Goal: Task Accomplishment & Management: Complete application form

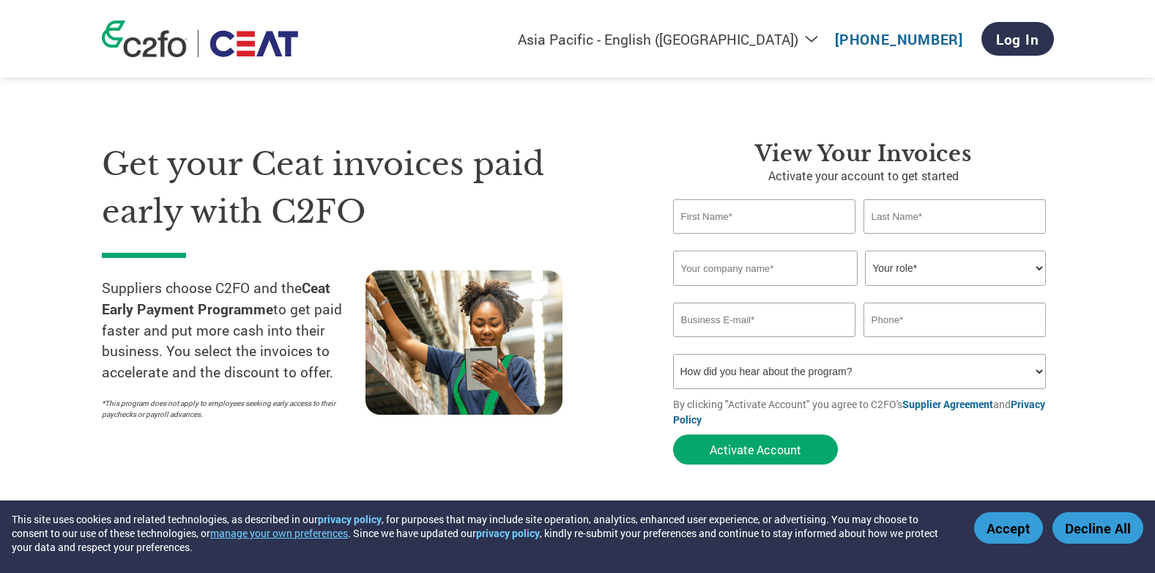
select select "en-IN"
click at [739, 213] on input "text" at bounding box center [764, 216] width 183 height 34
type input "p"
type input "PRAMOD"
type input "PANDEY"
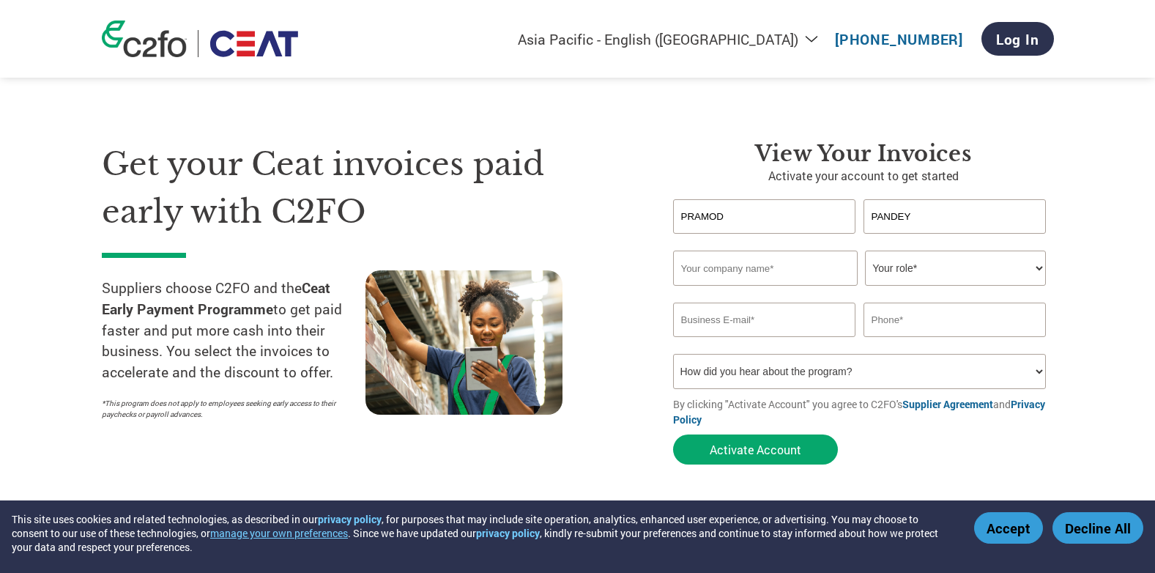
click at [725, 266] on input "text" at bounding box center [765, 268] width 185 height 35
type input "R K CONTAINER LINE PVT LTD"
click at [968, 268] on select "Your role* CFO Controller Credit Manager Finance Director Treasurer CEO Preside…" at bounding box center [955, 268] width 181 height 35
drag, startPoint x: 753, startPoint y: 221, endPoint x: 618, endPoint y: 201, distance: 136.4
click at [618, 201] on div "Get your Ceat invoices paid early with C2FO Suppliers choose C2FO and the Ceat …" at bounding box center [578, 277] width 952 height 390
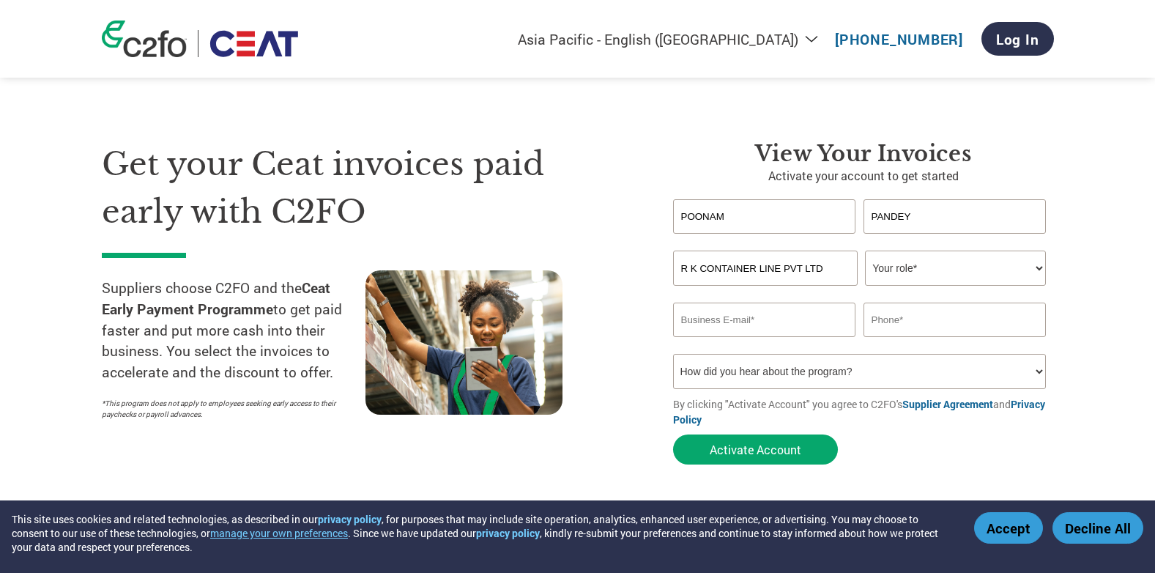
type input "POONAM"
type input "[PERSON_NAME]"
click at [1004, 273] on select "Your role* CFO Controller Credit Manager Finance Director Treasurer CEO Preside…" at bounding box center [955, 268] width 181 height 35
select select "ACCOUNTS_RECEIVABLE"
click at [865, 251] on select "Your role* CFO Controller Credit Manager Finance Director Treasurer CEO Preside…" at bounding box center [955, 268] width 181 height 35
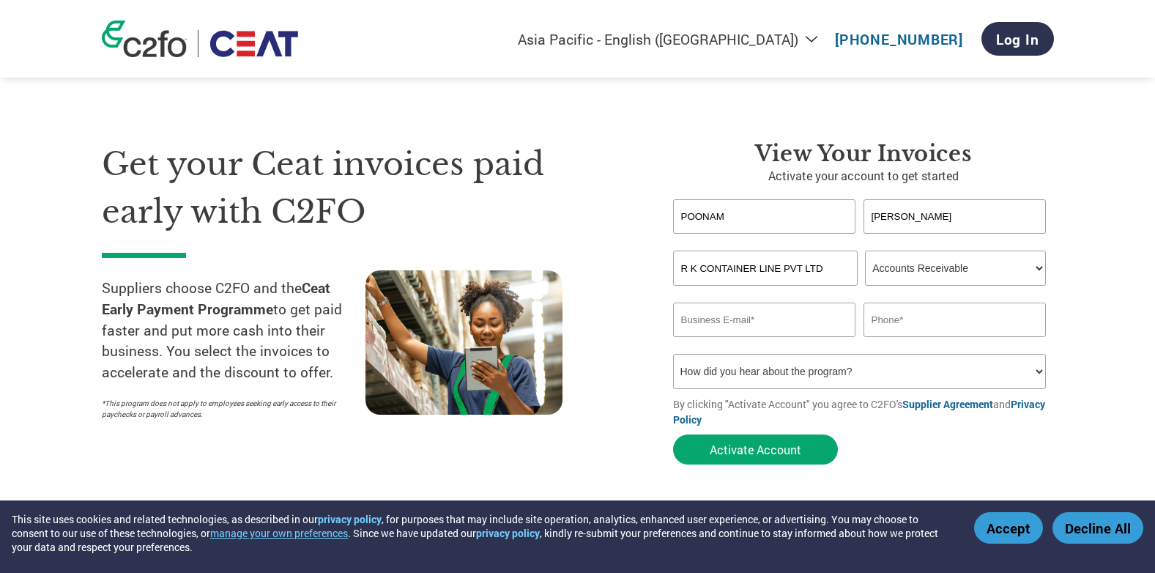
click at [733, 317] on input "email" at bounding box center [764, 320] width 183 height 34
click at [1026, 317] on input "text" at bounding box center [955, 320] width 183 height 34
click at [732, 322] on input "A" at bounding box center [764, 320] width 183 height 34
type input "[EMAIL_ADDRESS][DOMAIN_NAME]"
drag, startPoint x: 877, startPoint y: 323, endPoint x: 847, endPoint y: 314, distance: 31.3
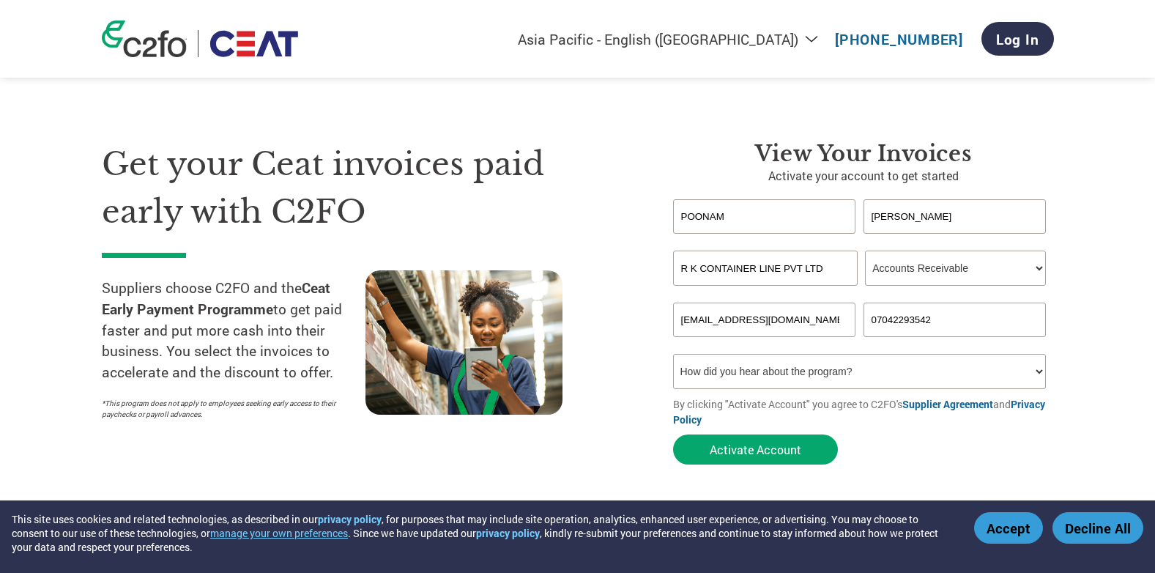
click at [847, 314] on div "[EMAIL_ADDRESS][DOMAIN_NAME] 07042293542" at bounding box center [863, 320] width 381 height 34
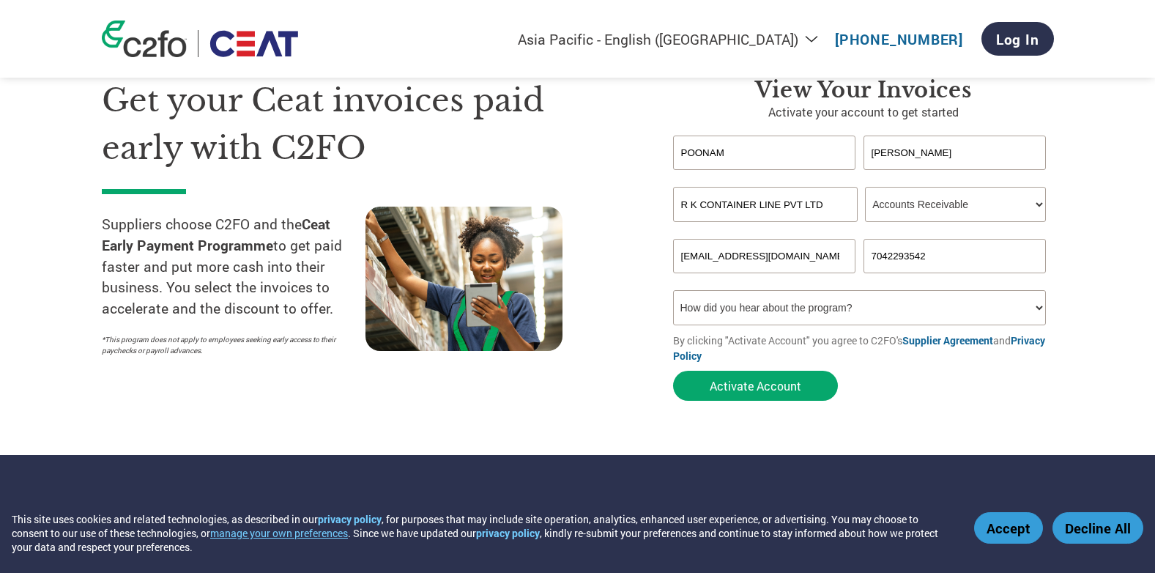
scroll to position [147, 0]
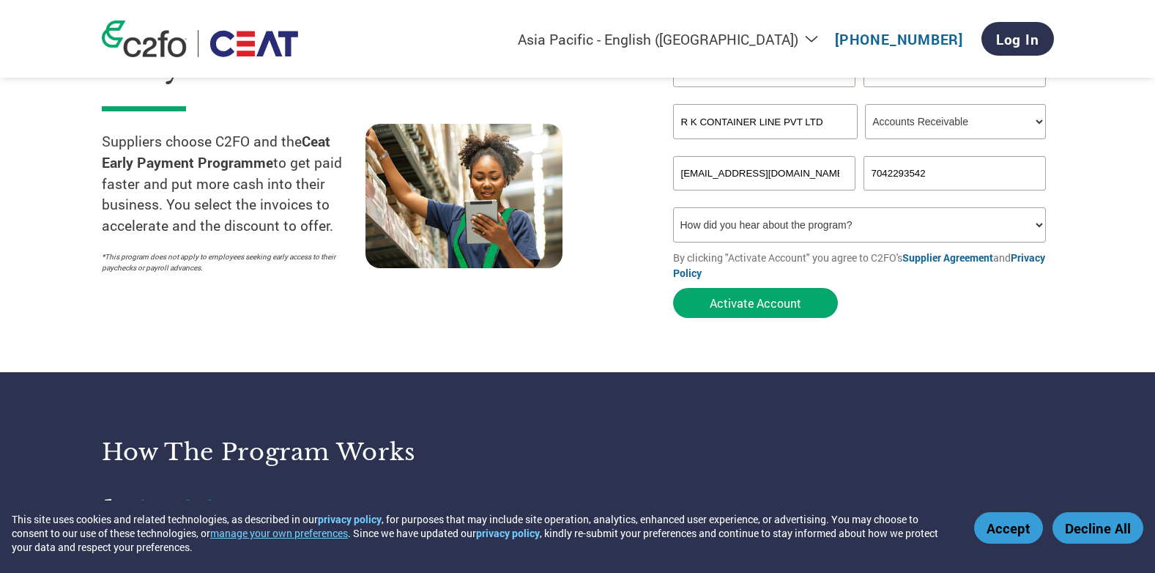
type input "7042293542"
click at [1026, 228] on select "How did you hear about the program? Received a letter Email Social Media Online…" at bounding box center [860, 224] width 374 height 35
select select "Received a Letter"
click at [673, 207] on select "How did you hear about the program? Received a letter Email Social Media Online…" at bounding box center [860, 224] width 374 height 35
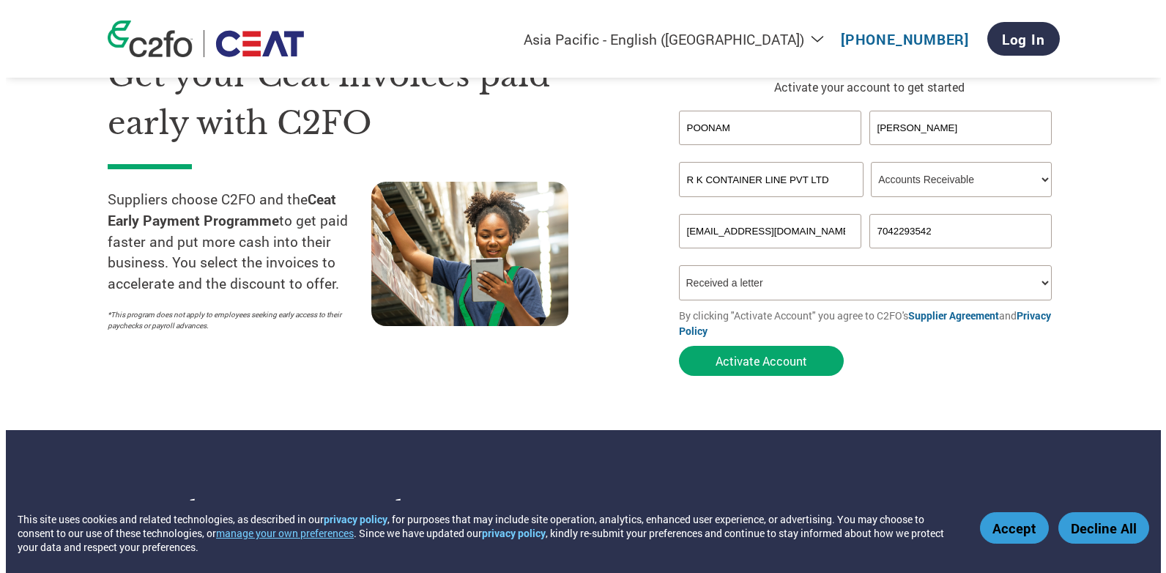
scroll to position [0, 0]
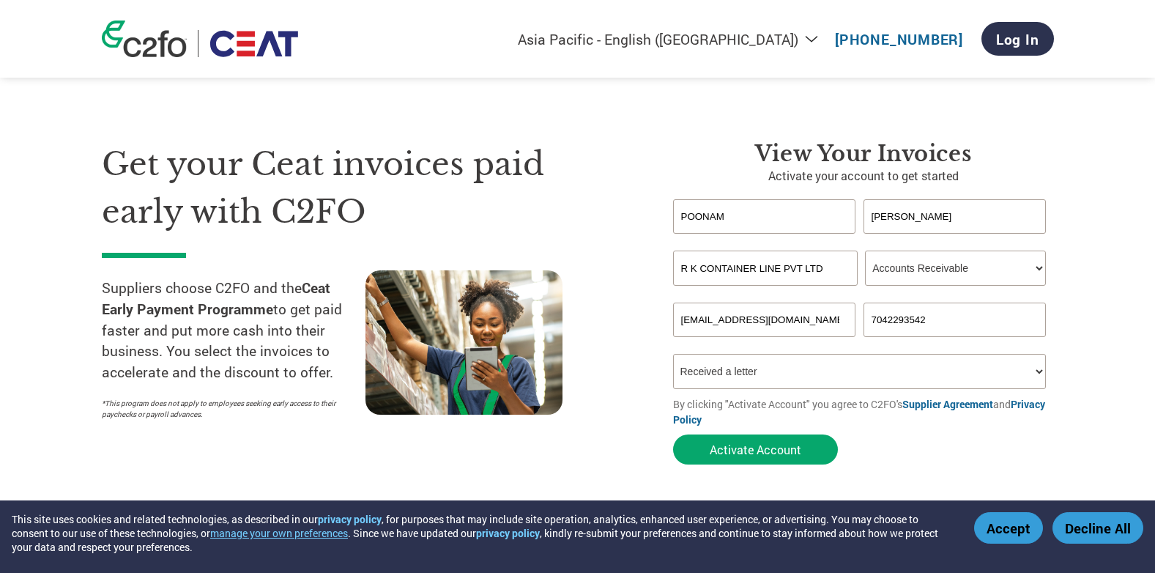
click at [911, 268] on select "Your role* CFO Controller Credit Manager Finance Director Treasurer CEO Preside…" at bounding box center [955, 268] width 181 height 35
select select "CREDIT_MANAGER"
click at [865, 251] on select "Your role* CFO Controller Credit Manager Finance Director Treasurer CEO Preside…" at bounding box center [955, 268] width 181 height 35
click at [993, 266] on select "Your role* CFO Controller Credit Manager Finance Director Treasurer CEO Preside…" at bounding box center [955, 268] width 181 height 35
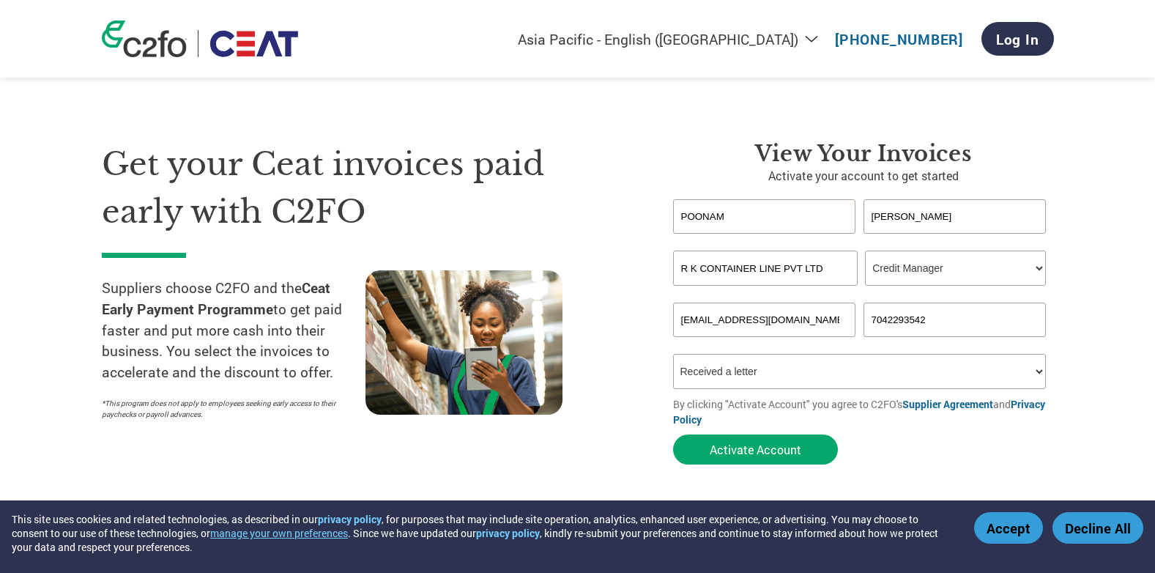
click at [770, 374] on select "How did you hear about the program? Received a letter Email Social Media Online…" at bounding box center [860, 371] width 374 height 35
click at [673, 354] on select "How did you hear about the program? Received a letter Email Social Media Online…" at bounding box center [860, 371] width 374 height 35
drag, startPoint x: 851, startPoint y: 378, endPoint x: 746, endPoint y: 376, distance: 105.5
click at [746, 376] on select "How did you hear about the program? Received a letter Email Social Media Online…" at bounding box center [860, 371] width 374 height 35
click at [920, 375] on select "How did you hear about the program? Received a letter Email Social Media Online…" at bounding box center [860, 371] width 374 height 35
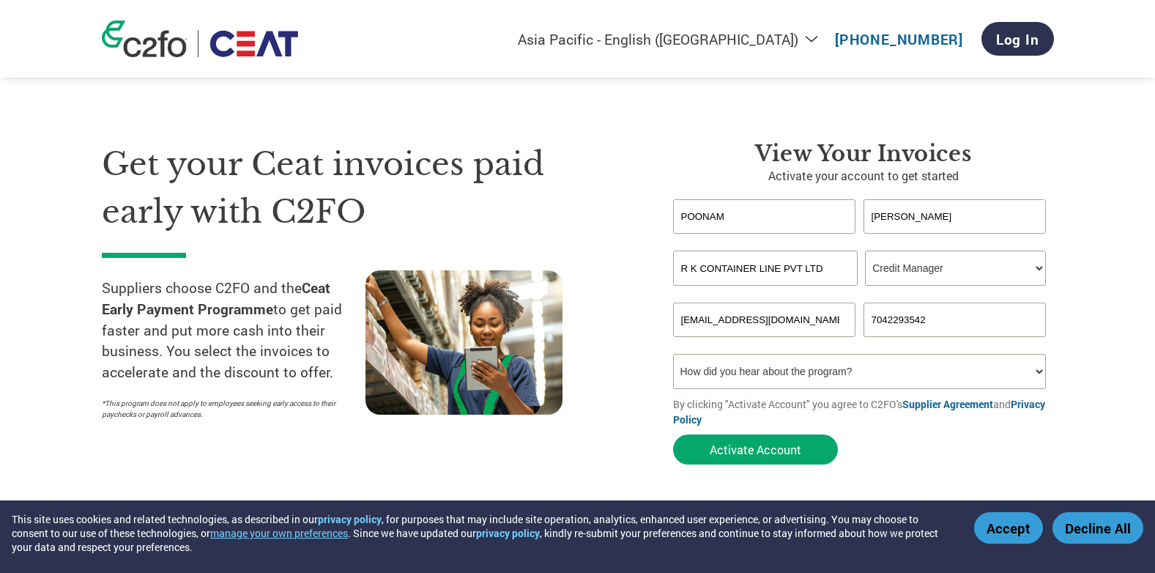
select select "Email"
click at [673, 354] on select "How did you hear about the program? Received a letter Email Social Media Online…" at bounding box center [860, 371] width 374 height 35
click at [762, 452] on button "Activate Account" at bounding box center [755, 449] width 165 height 30
click at [596, 291] on div at bounding box center [498, 348] width 264 height 157
drag, startPoint x: 832, startPoint y: 317, endPoint x: 543, endPoint y: 309, distance: 288.8
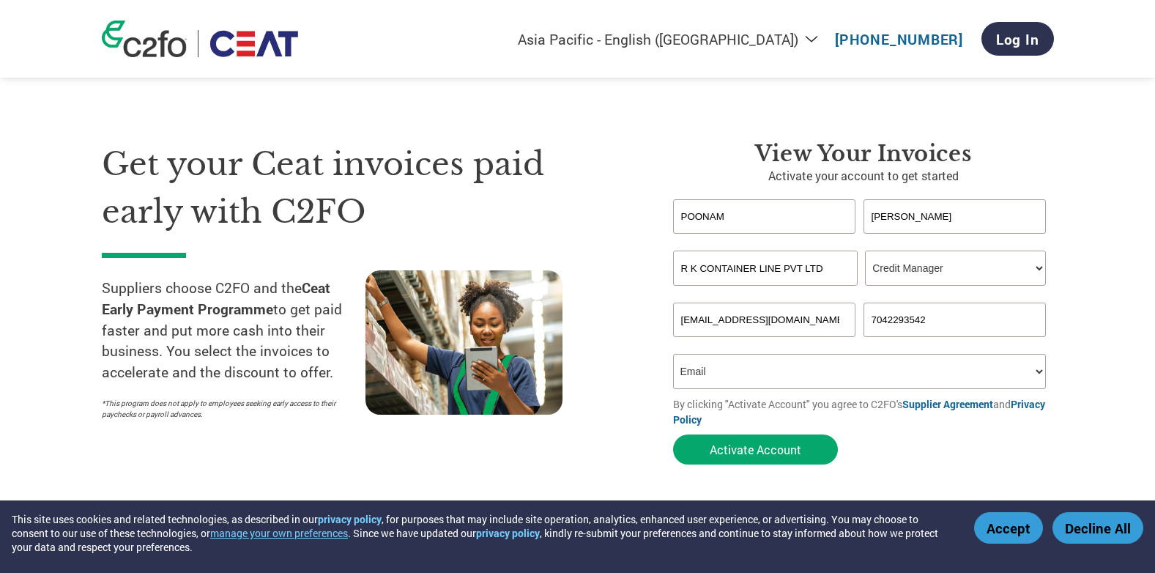
click at [543, 309] on div "Get your Ceat invoices paid early with C2FO Suppliers choose C2FO and the Ceat …" at bounding box center [578, 277] width 952 height 390
type input "[EMAIL_ADDRESS][DOMAIN_NAME]"
click at [594, 308] on div at bounding box center [498, 348] width 264 height 157
click at [749, 456] on button "Activate Account" at bounding box center [755, 449] width 165 height 30
drag, startPoint x: 832, startPoint y: 319, endPoint x: 619, endPoint y: 303, distance: 213.8
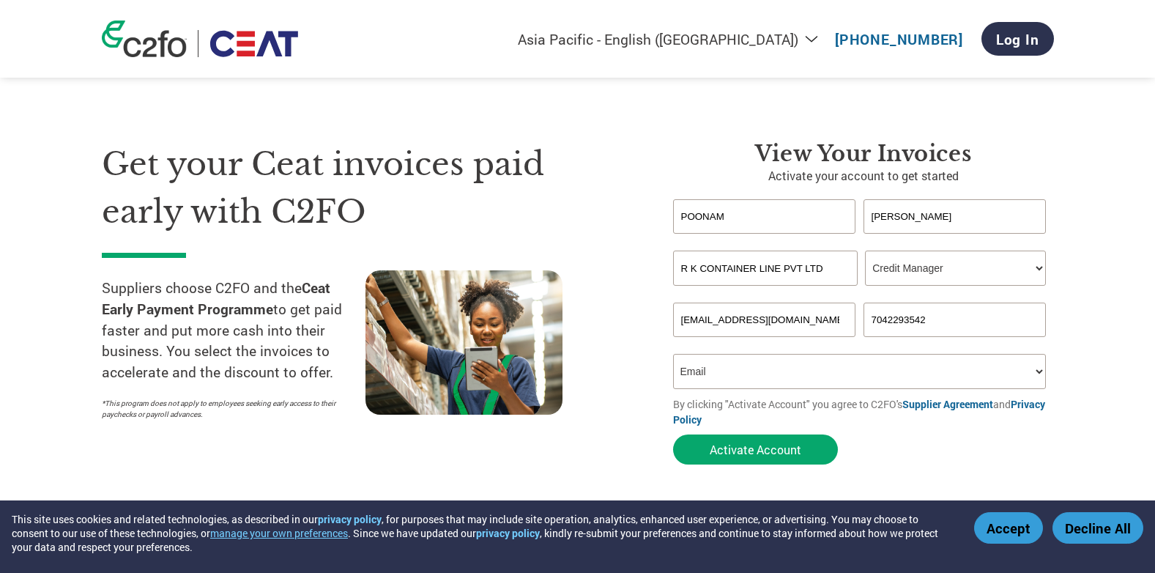
click at [619, 303] on div "Get your Ceat invoices paid early with C2FO Suppliers choose C2FO and the Ceat …" at bounding box center [578, 277] width 952 height 390
type input "[EMAIL_ADDRESS][DOMAIN_NAME]"
click at [622, 292] on div at bounding box center [498, 348] width 264 height 157
click at [752, 455] on button "Activate Account" at bounding box center [755, 449] width 165 height 30
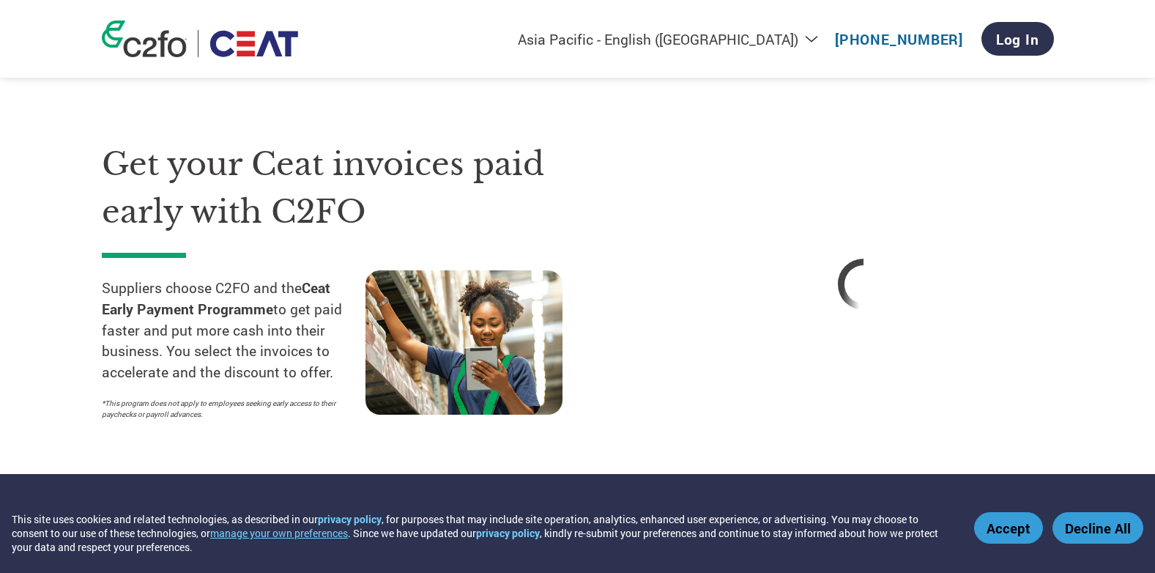
select select "en-IN"
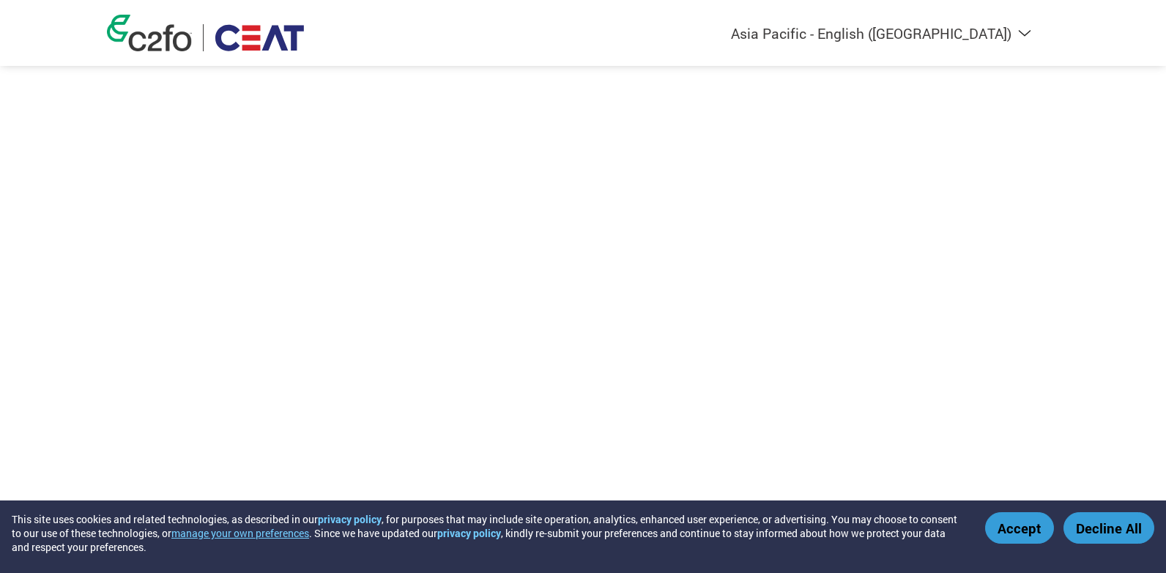
select select "en-IN"
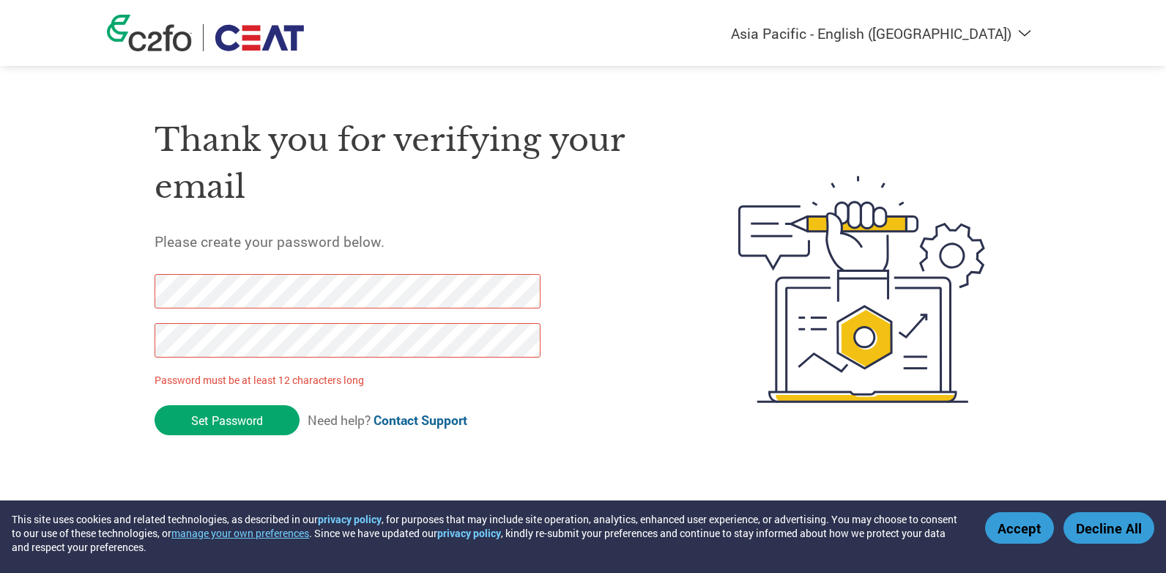
drag, startPoint x: 259, startPoint y: 415, endPoint x: 144, endPoint y: 280, distance: 176.7
click at [144, 280] on div "Thank you for verifying your email Please create your password below. Password …" at bounding box center [583, 289] width 952 height 388
click at [1098, 527] on button "Decline All" at bounding box center [1109, 528] width 91 height 32
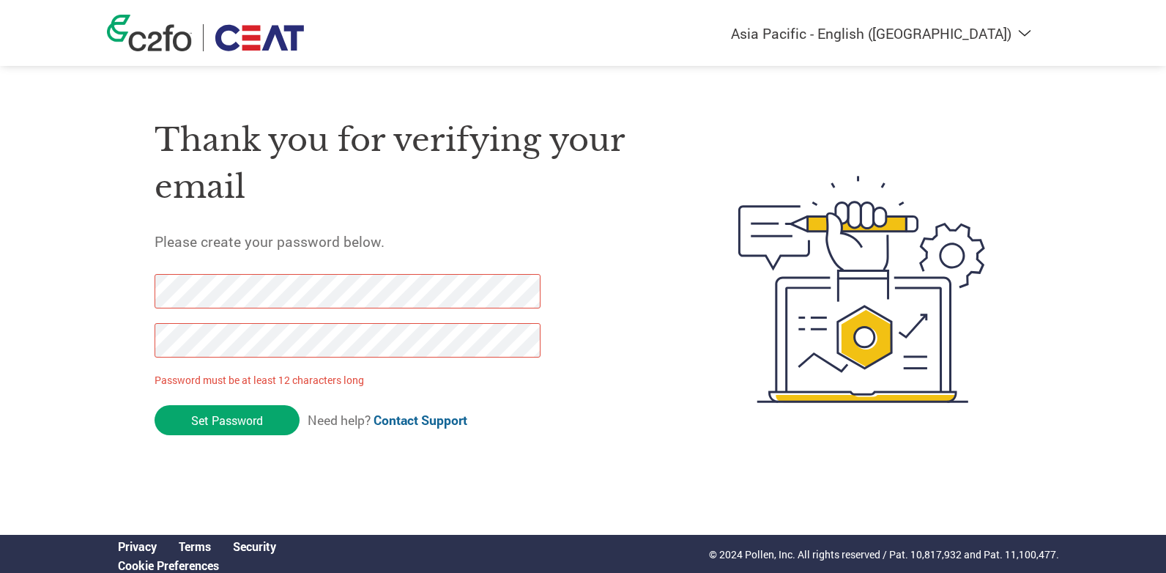
click at [144, 349] on div "Thank you for verifying your email Please create your password below. Password …" at bounding box center [583, 289] width 952 height 388
click at [10, 292] on div "Americas - English Américas - Español [GEOGRAPHIC_DATA] - Português Amériques -…" at bounding box center [583, 231] width 1166 height 462
click at [244, 417] on input "Set Password" at bounding box center [227, 420] width 145 height 30
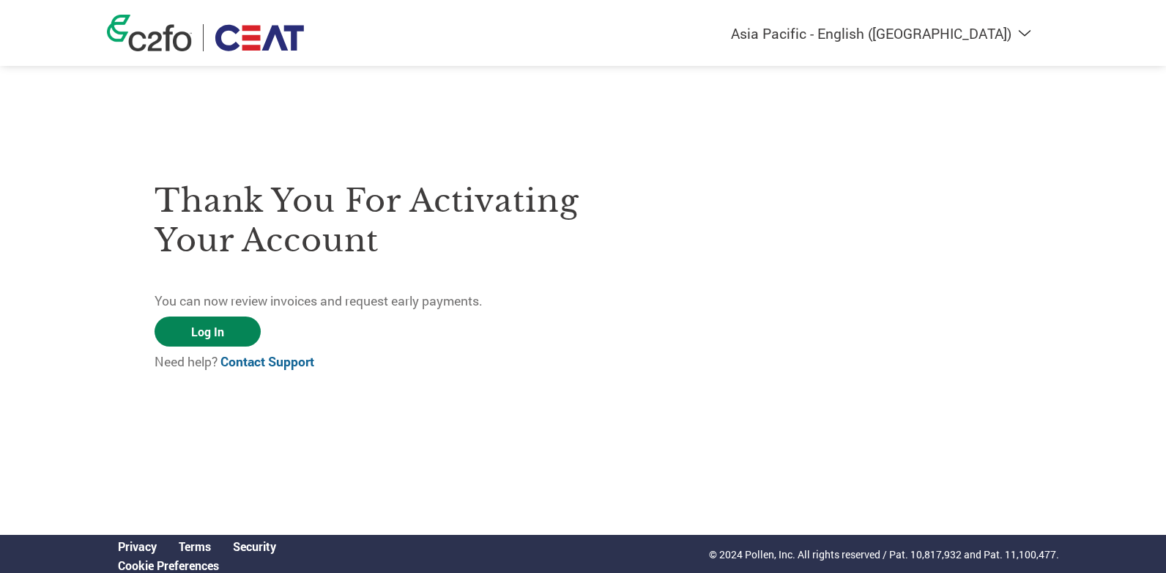
click at [208, 327] on link "Log In" at bounding box center [208, 332] width 106 height 30
